Goal: Information Seeking & Learning: Understand process/instructions

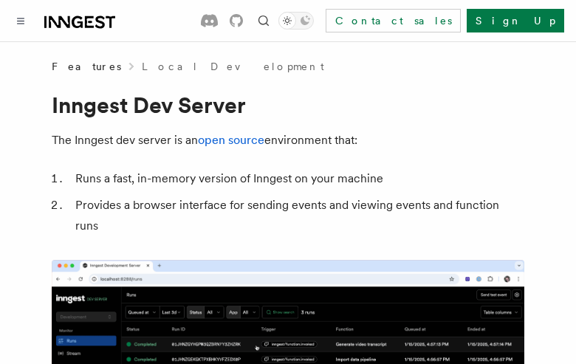
scroll to position [2606, 0]
